Goal: Task Accomplishment & Management: Manage account settings

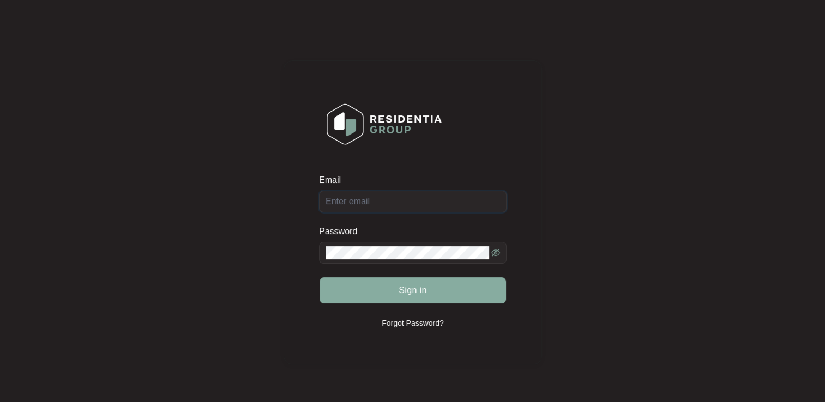
type input "[EMAIL_ADDRESS][DOMAIN_NAME]"
click at [399, 287] on span "Sign in" at bounding box center [413, 290] width 28 height 13
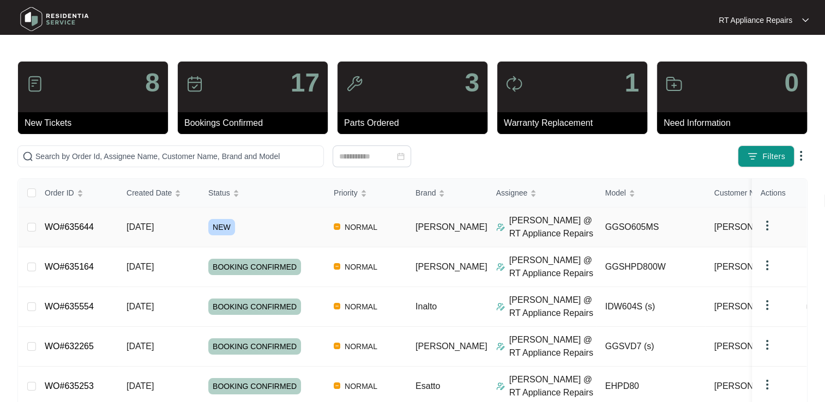
click at [64, 225] on link "WO#635644" at bounding box center [69, 226] width 49 height 9
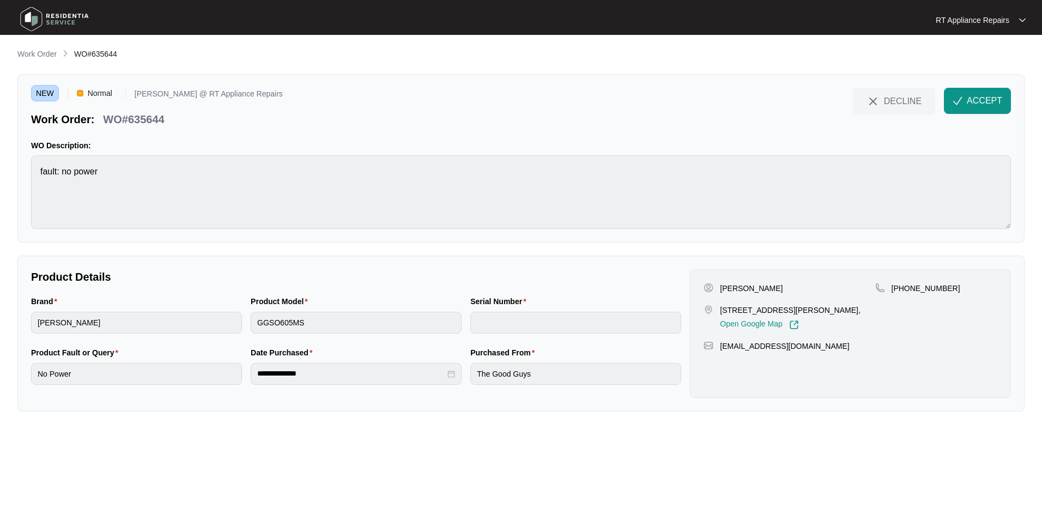
drag, startPoint x: 969, startPoint y: 102, endPoint x: 971, endPoint y: 120, distance: 18.6
click at [824, 102] on span "ACCEPT" at bounding box center [984, 100] width 35 height 13
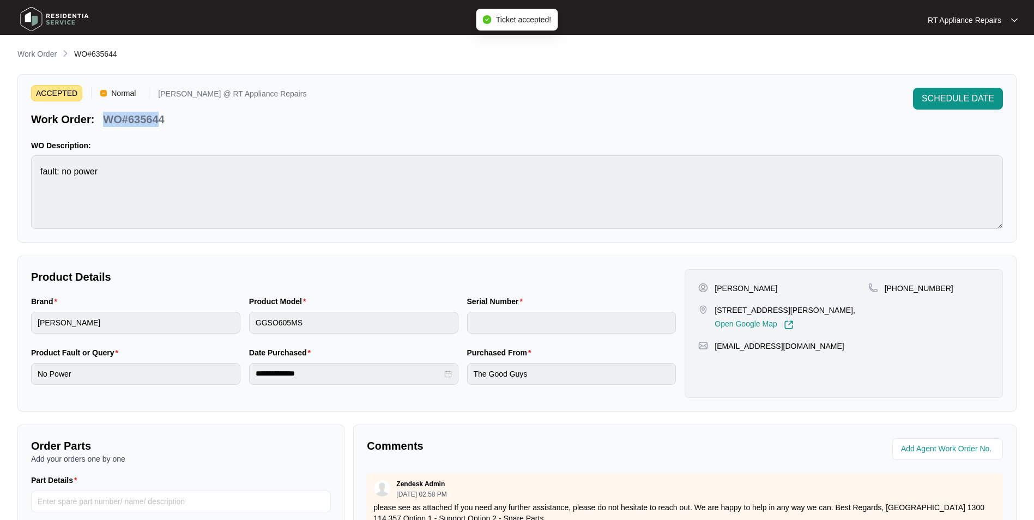
drag, startPoint x: 106, startPoint y: 119, endPoint x: 161, endPoint y: 118, distance: 55.1
click at [161, 118] on p "WO#635644" at bounding box center [133, 119] width 61 height 15
click at [103, 121] on p "WO#635644" at bounding box center [133, 119] width 61 height 15
drag, startPoint x: 104, startPoint y: 119, endPoint x: 167, endPoint y: 118, distance: 62.7
click at [167, 118] on div "WO#635644" at bounding box center [134, 117] width 70 height 19
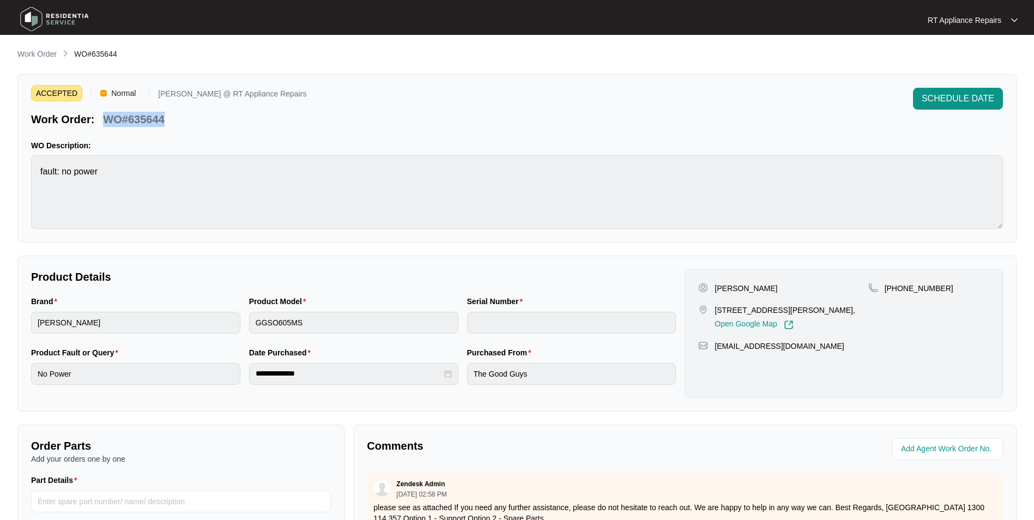
copy p "WO#635644"
click at [431, 131] on div "ACCEPTED Normal [PERSON_NAME] @ RT Appliance Repairs Work Order: WO#635644 SCHE…" at bounding box center [516, 158] width 999 height 168
click at [716, 291] on p "[PERSON_NAME]" at bounding box center [746, 288] width 63 height 11
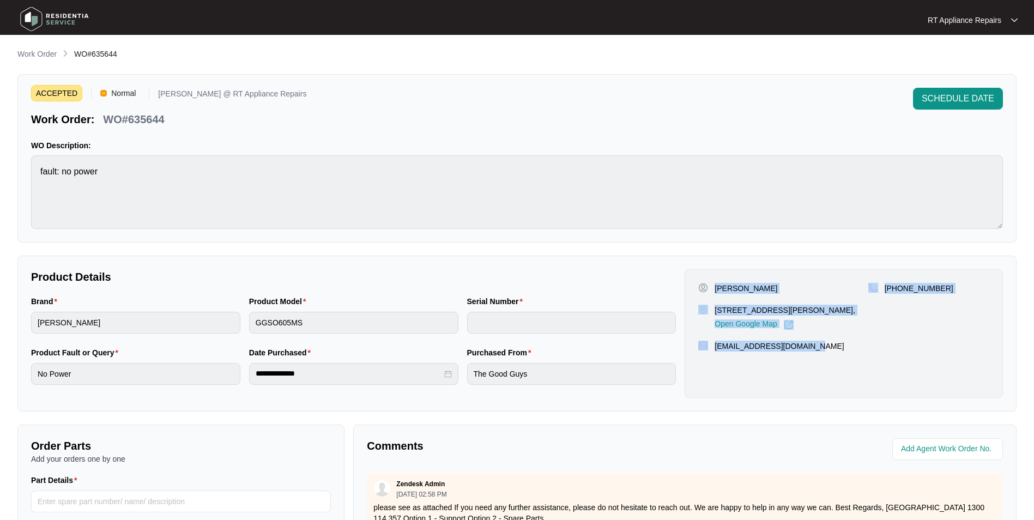
drag, startPoint x: 716, startPoint y: 290, endPoint x: 806, endPoint y: 347, distance: 106.6
click at [806, 347] on div "[PERSON_NAME] [STREET_ADDRESS][PERSON_NAME], Open Google Map [PHONE_NUMBER] [EM…" at bounding box center [844, 333] width 318 height 129
copy div "[PERSON_NAME] [STREET_ADDRESS][PERSON_NAME], Open Google Map [PHONE_NUMBER] [EM…"
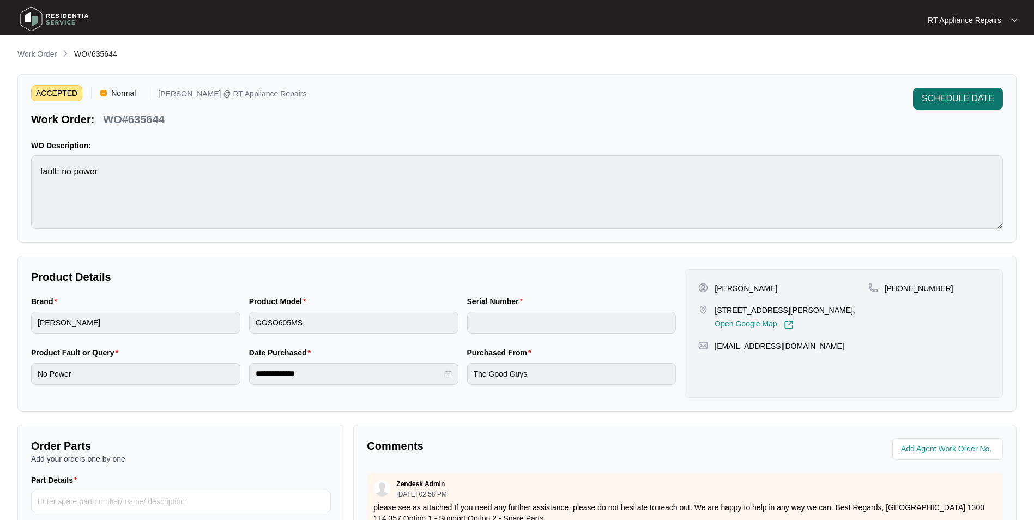
click at [824, 99] on span "SCHEDULE DATE" at bounding box center [958, 98] width 73 height 13
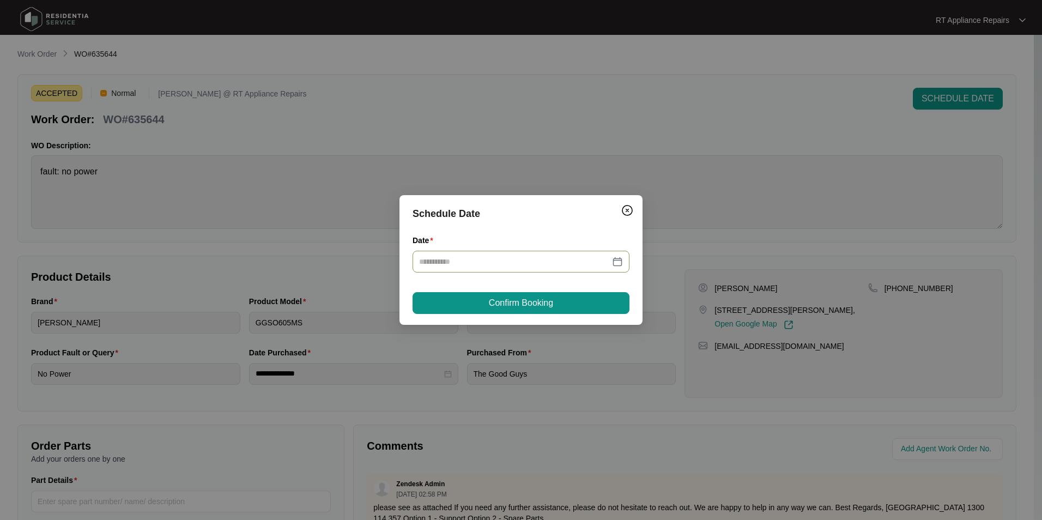
click at [507, 258] on input "Date" at bounding box center [514, 262] width 191 height 12
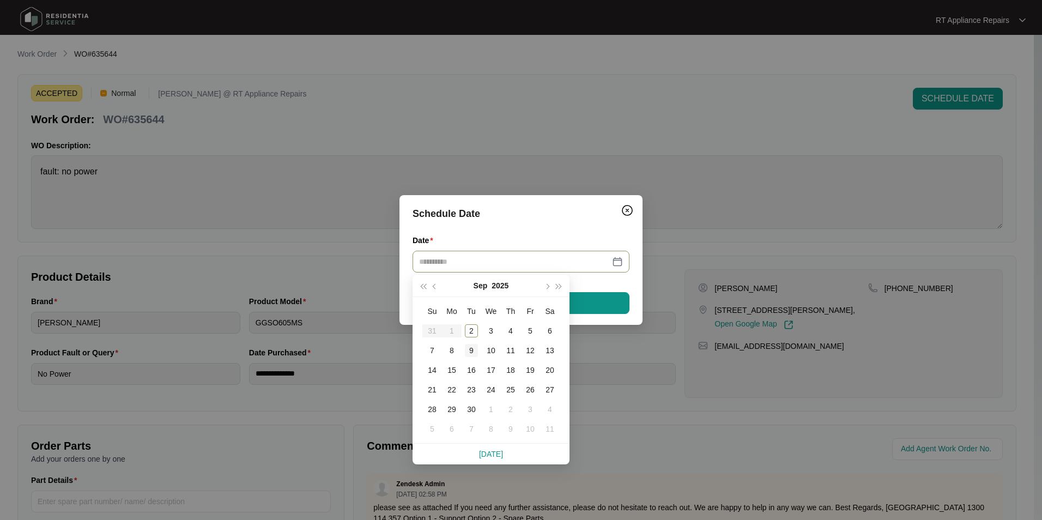
click at [473, 349] on div "9" at bounding box center [471, 350] width 13 height 13
type input "**********"
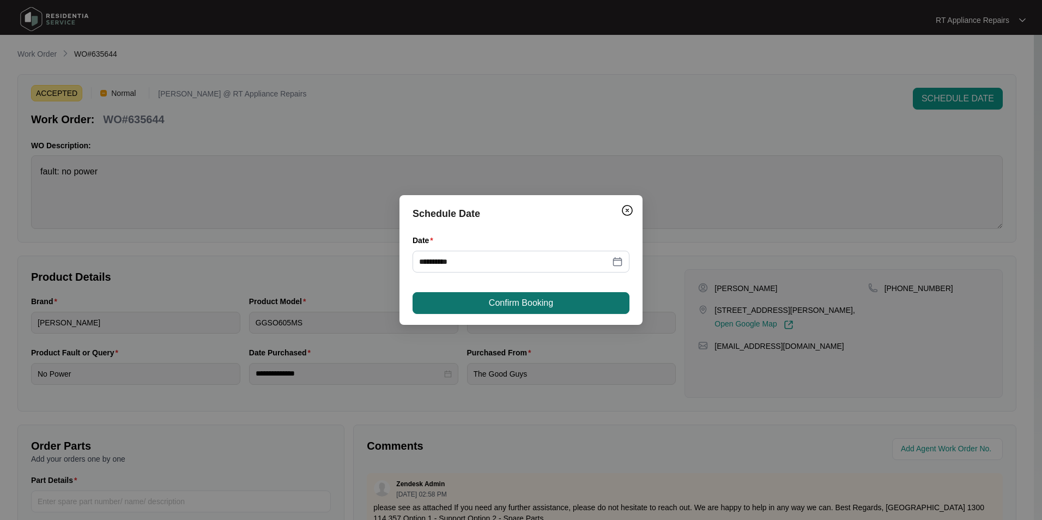
click at [551, 306] on span "Confirm Booking" at bounding box center [521, 303] width 64 height 13
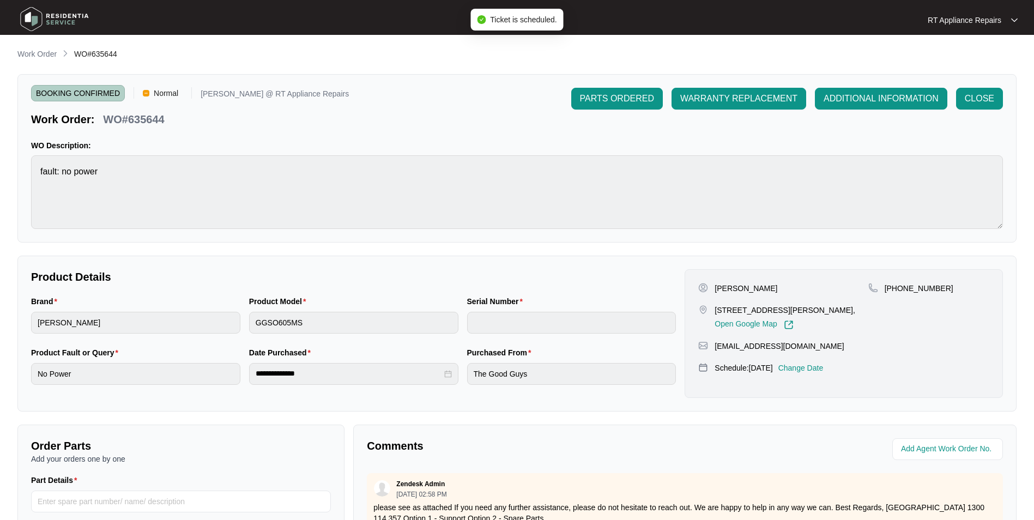
click at [824, 21] on p "RT Appliance Repairs" at bounding box center [965, 20] width 74 height 11
click at [824, 59] on p "Log Out" at bounding box center [981, 57] width 55 height 11
